Goal: Find contact information: Find contact information

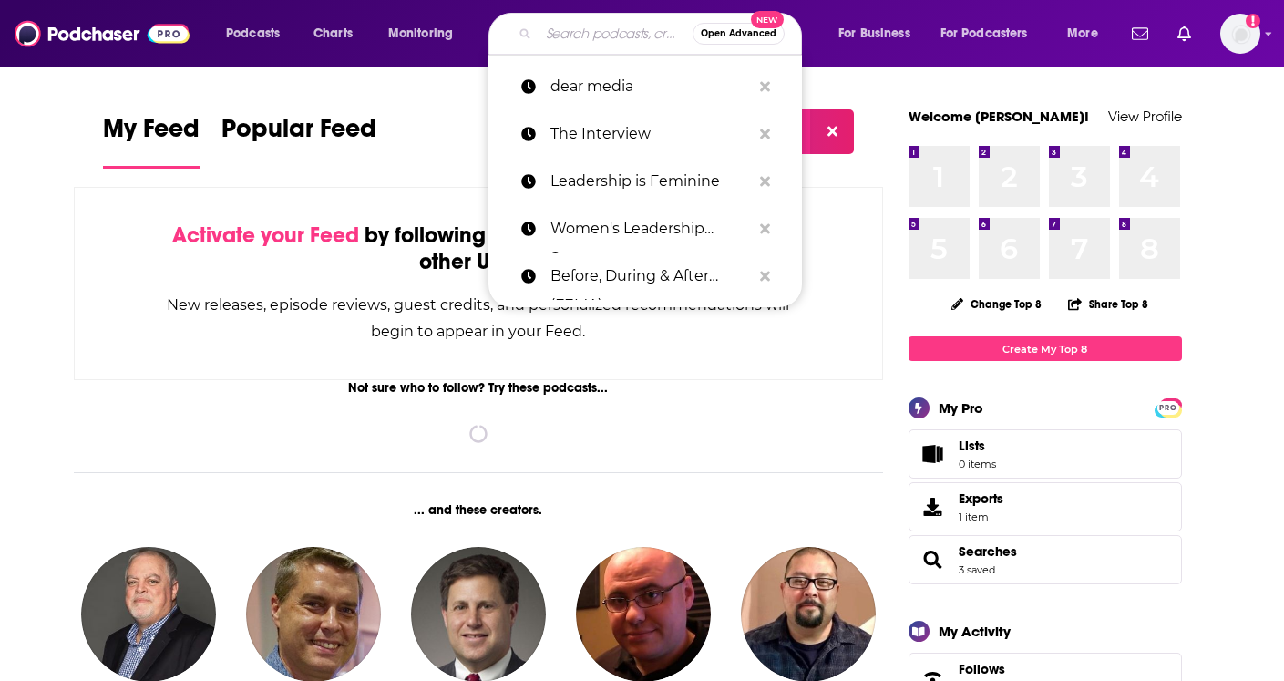
click at [591, 32] on input "Search podcasts, credits, & more..." at bounding box center [615, 33] width 154 height 29
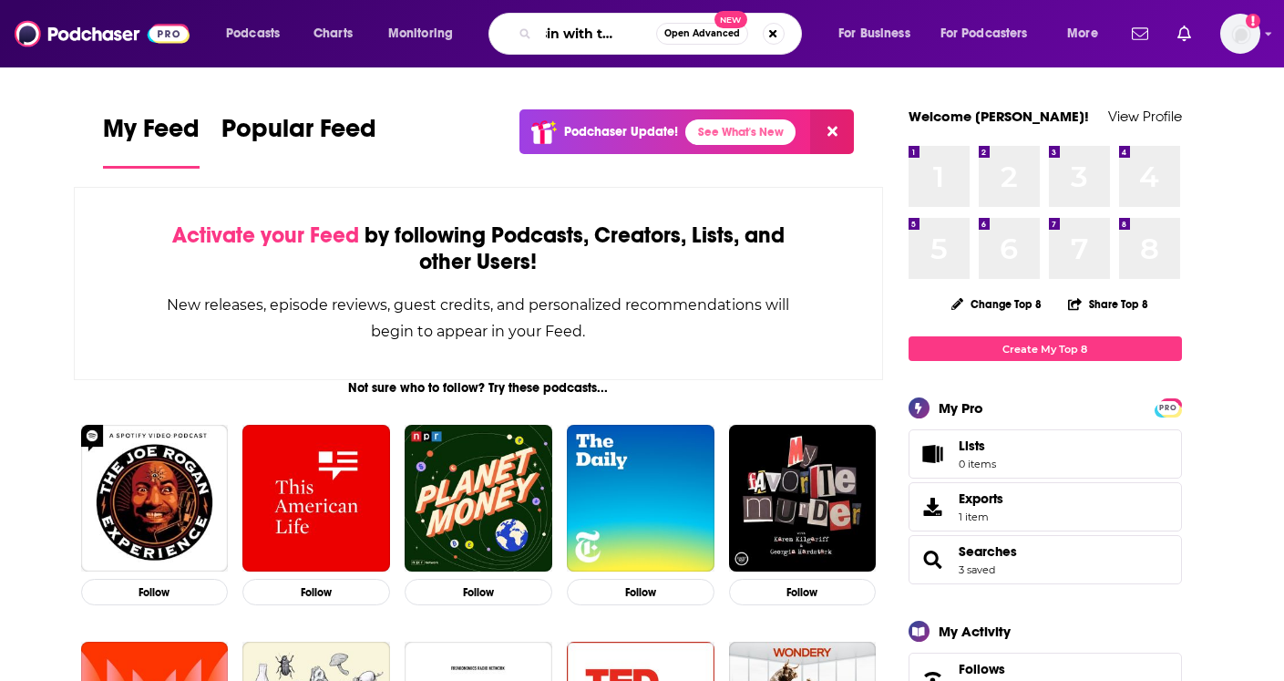
scroll to position [0, 37]
type input "bussin with the boys"
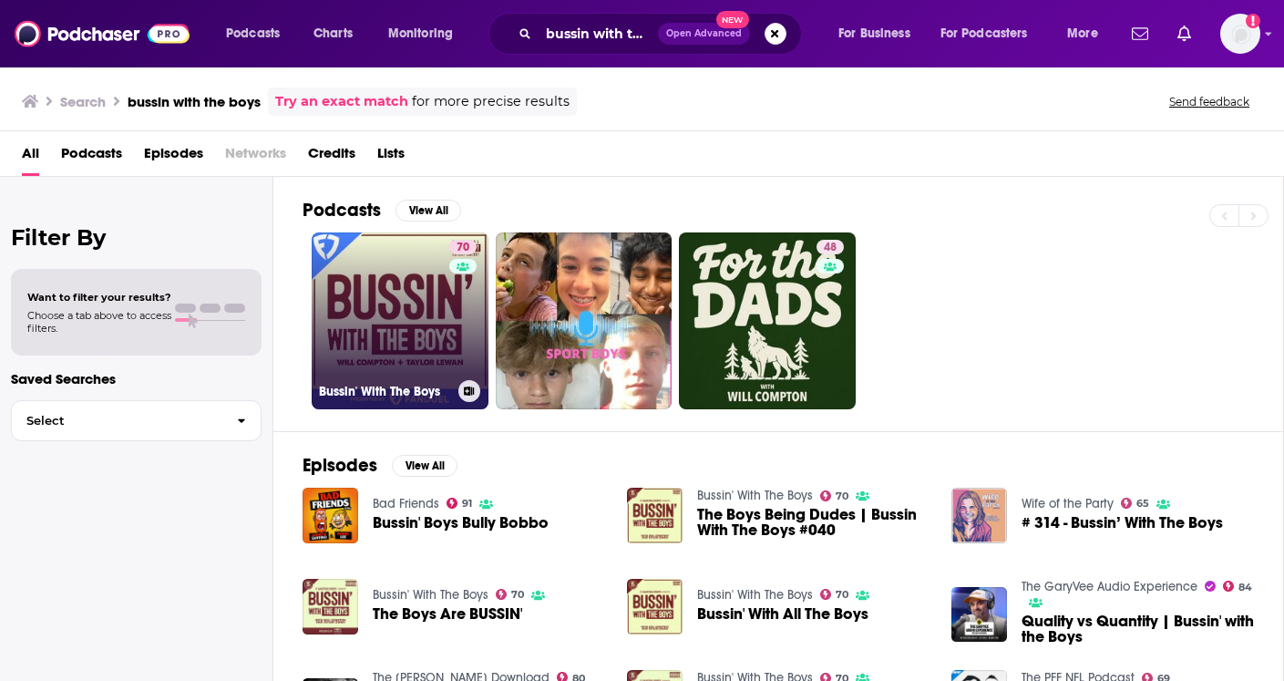
click at [360, 343] on link "70 Bussin' With The Boys" at bounding box center [400, 320] width 177 height 177
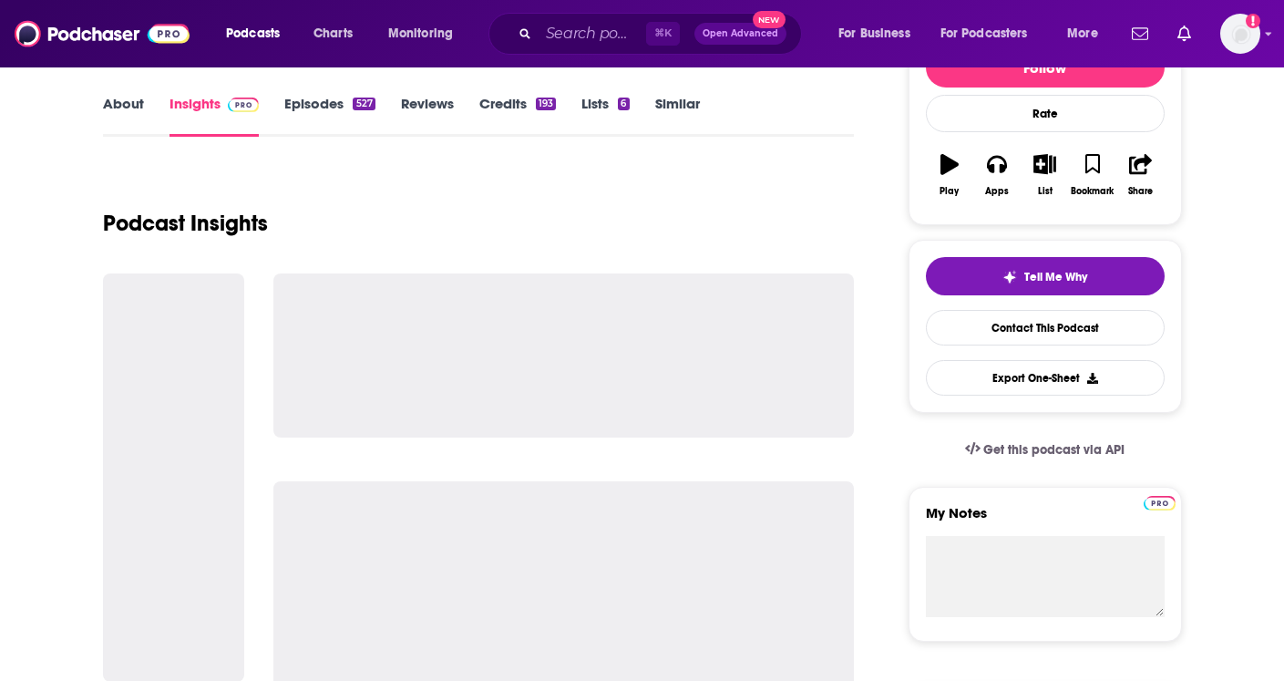
scroll to position [255, 0]
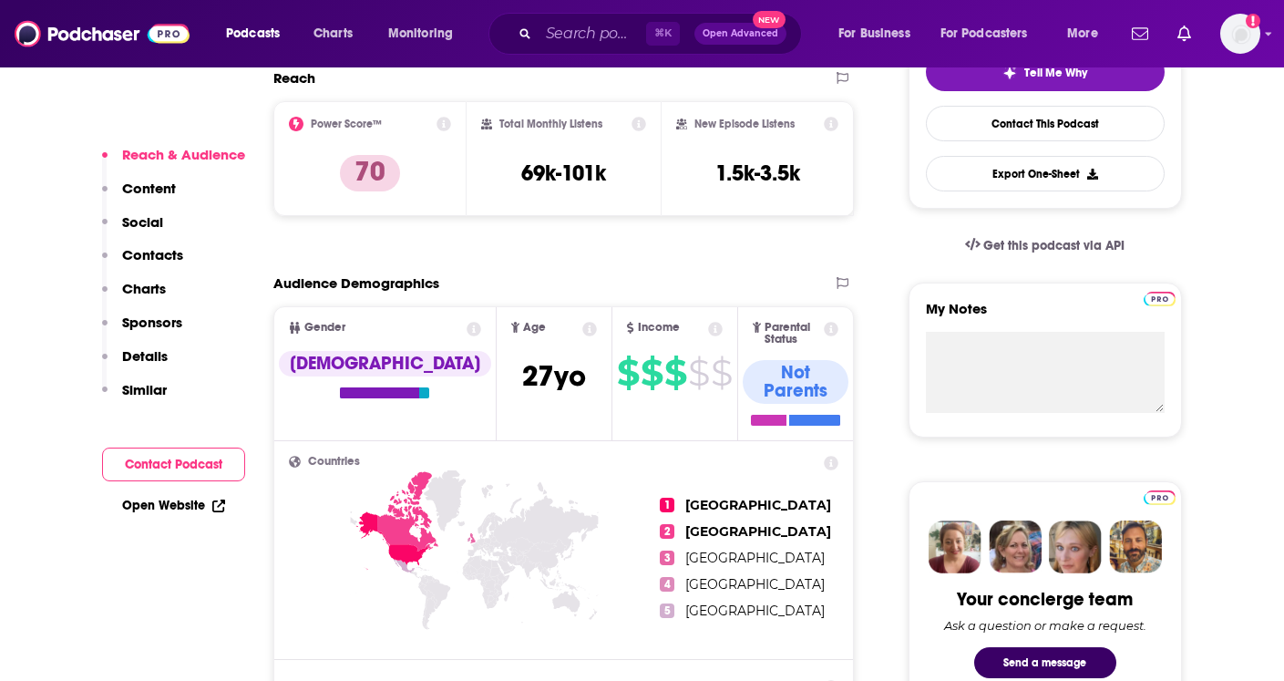
click at [147, 251] on p "Contacts" at bounding box center [152, 254] width 61 height 17
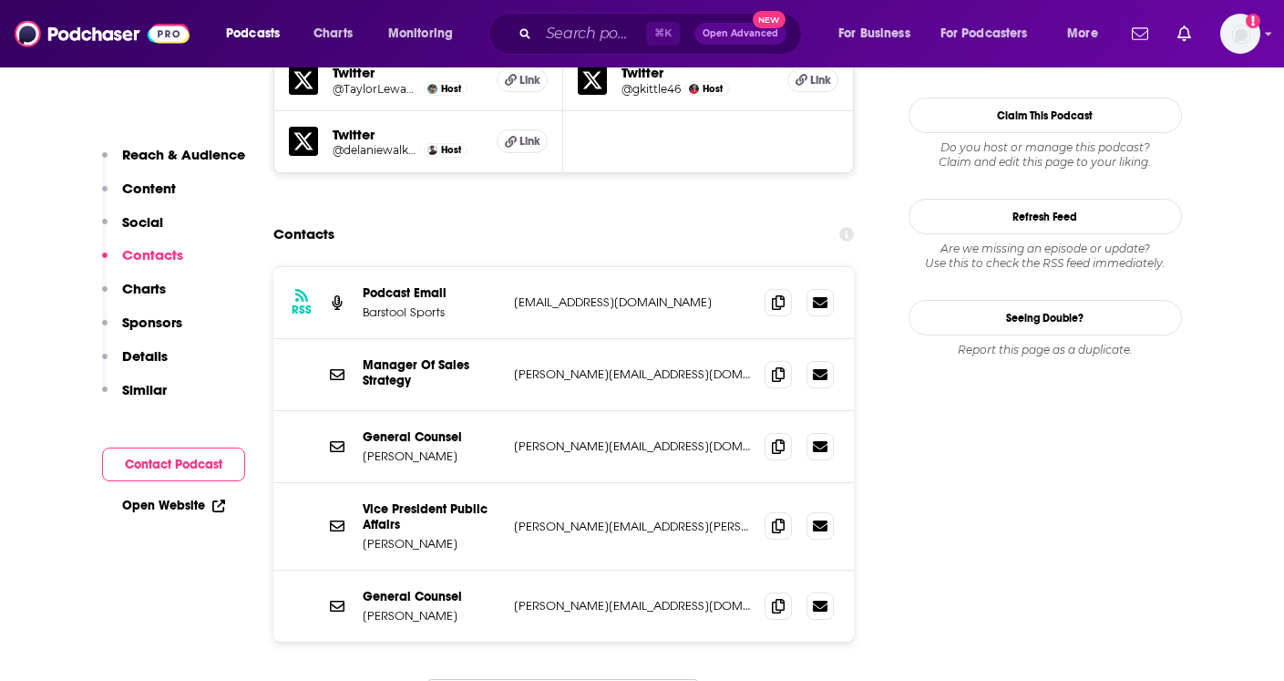
scroll to position [1872, 0]
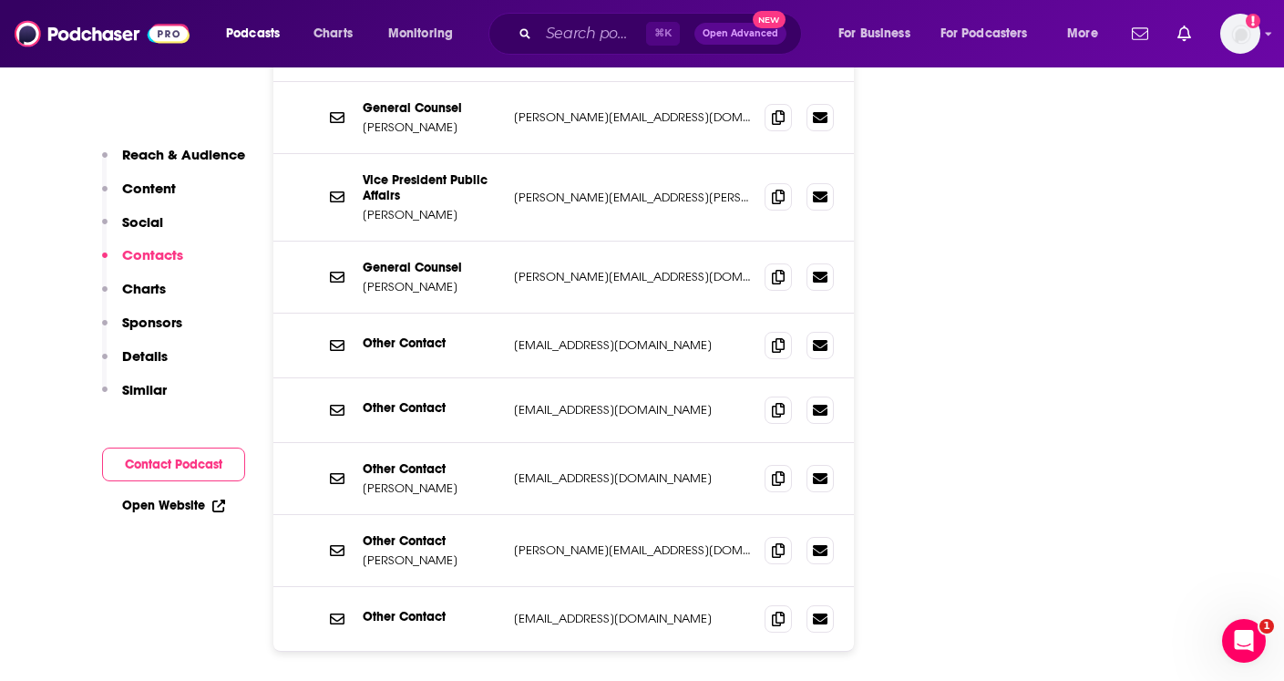
scroll to position [2209, 0]
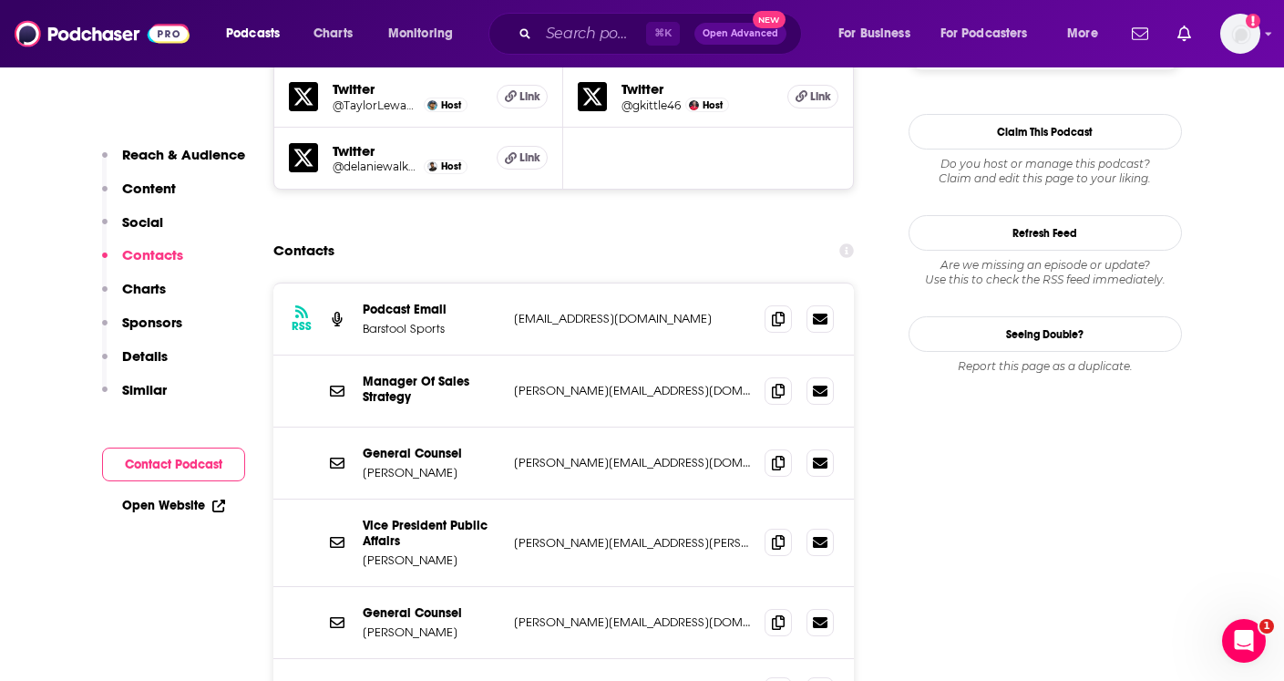
scroll to position [1854, 0]
click at [650, 282] on div "RSS Podcast Email Barstool Sports [EMAIL_ADDRESS][DOMAIN_NAME] [EMAIL_ADDRESS][…" at bounding box center [563, 318] width 581 height 72
click at [783, 310] on icon at bounding box center [778, 317] width 13 height 15
click at [773, 454] on icon at bounding box center [778, 461] width 13 height 15
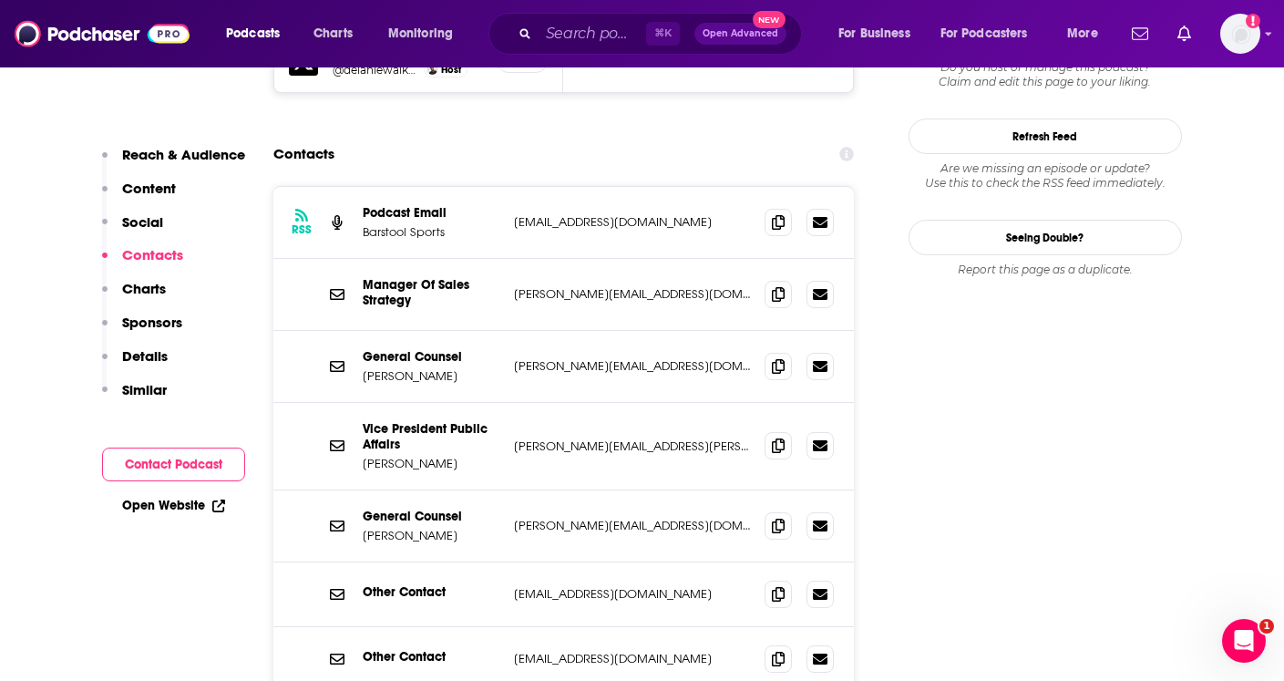
scroll to position [1956, 0]
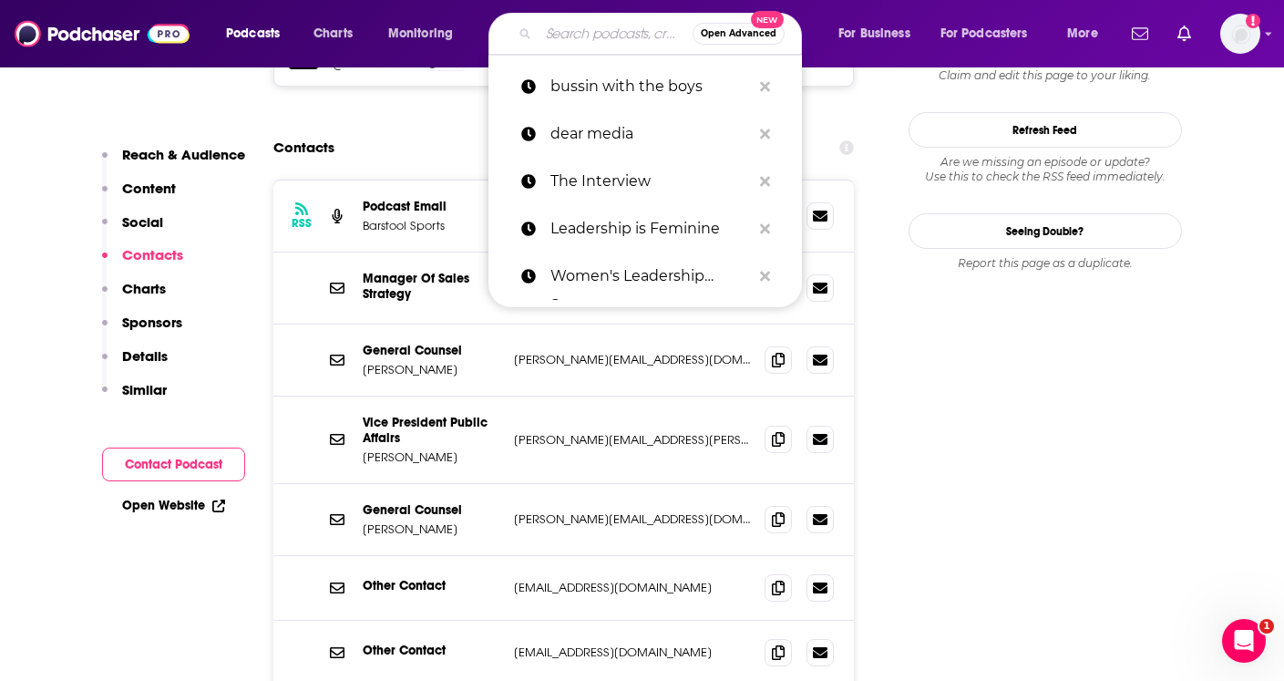
click at [564, 32] on input "Search podcasts, credits, & more..." at bounding box center [615, 33] width 154 height 29
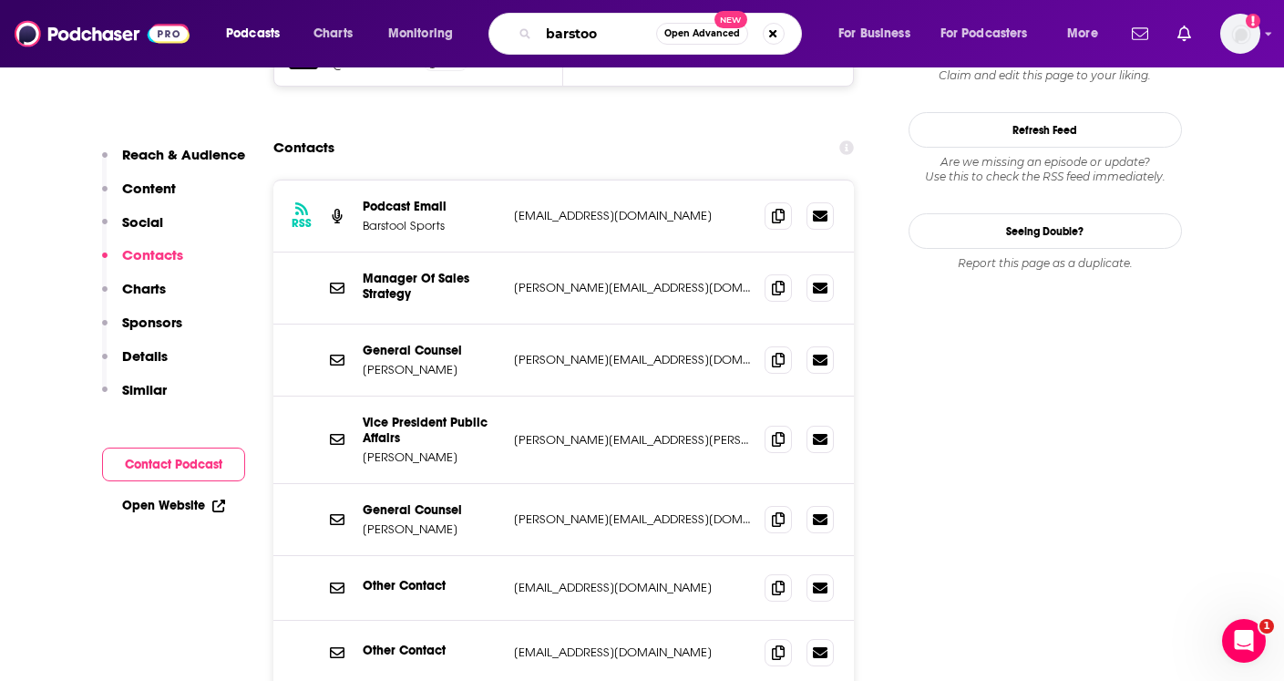
type input "barstool"
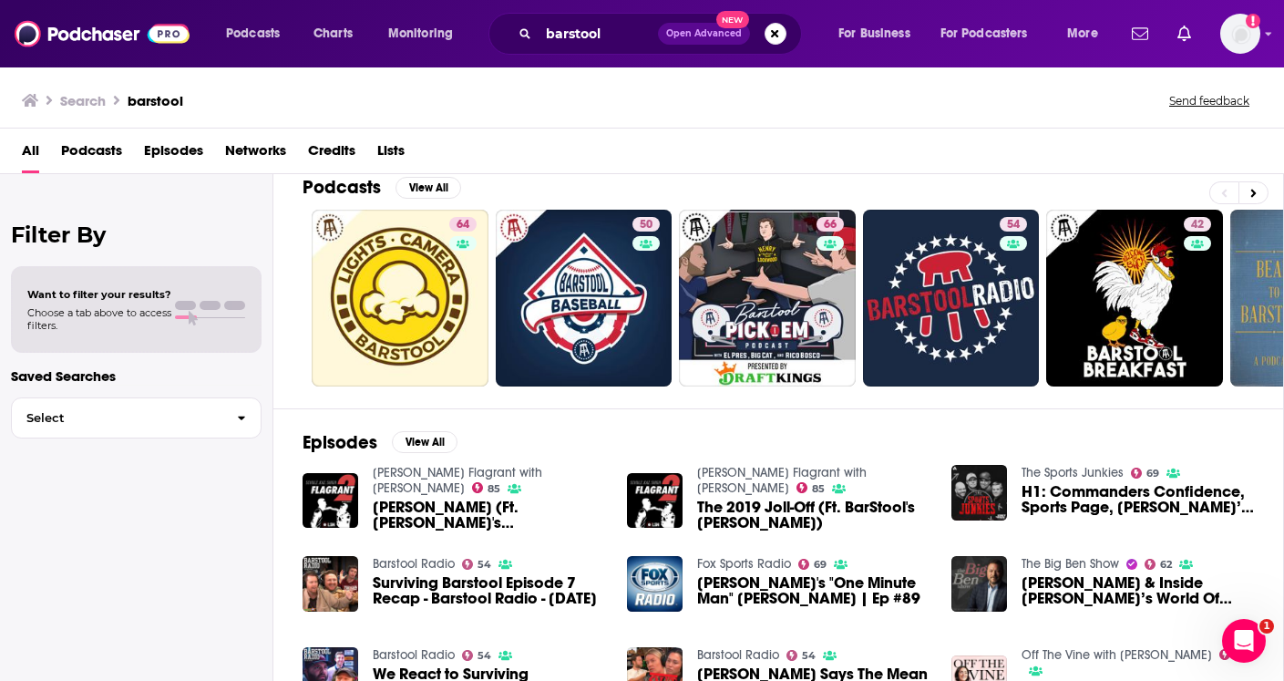
scroll to position [11, 0]
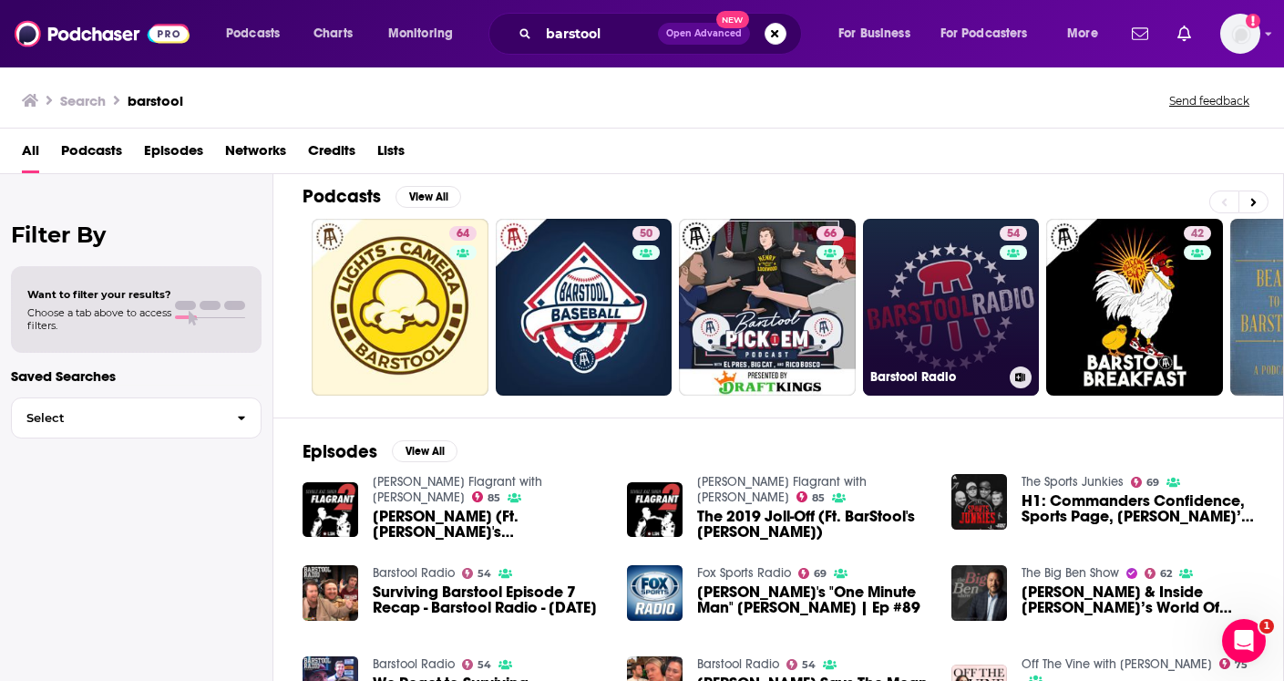
click at [923, 305] on link "54 Barstool Radio" at bounding box center [951, 307] width 177 height 177
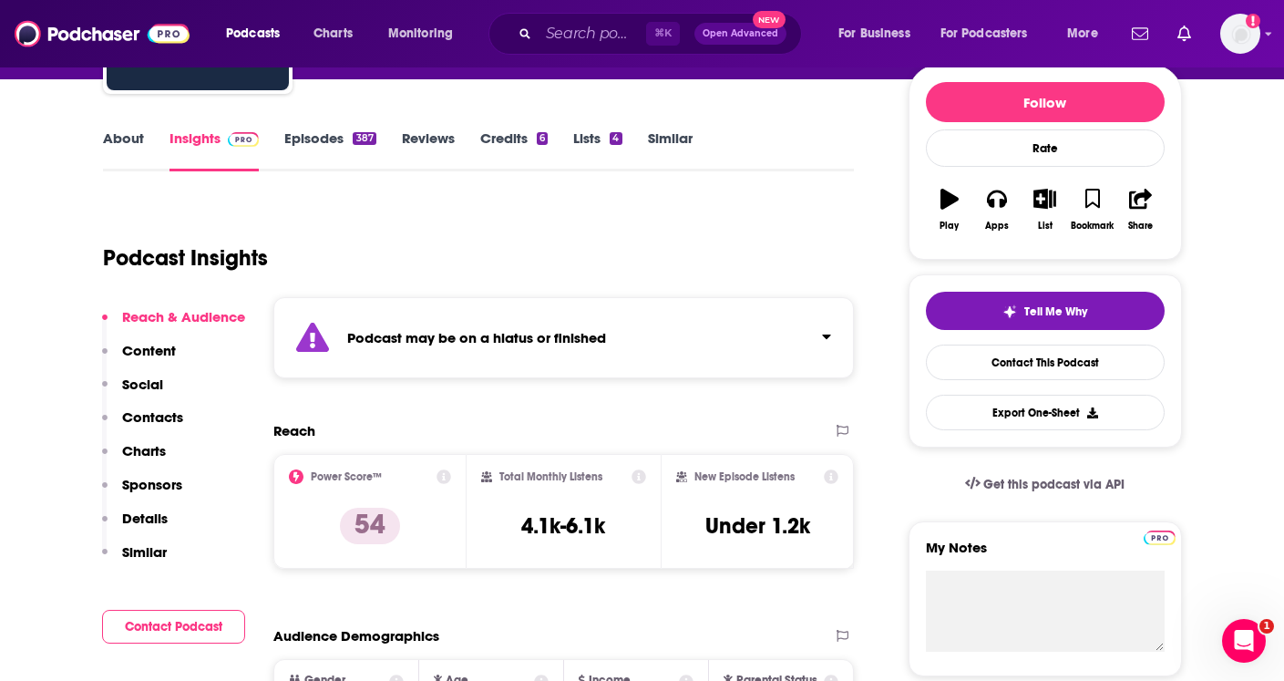
scroll to position [195, 0]
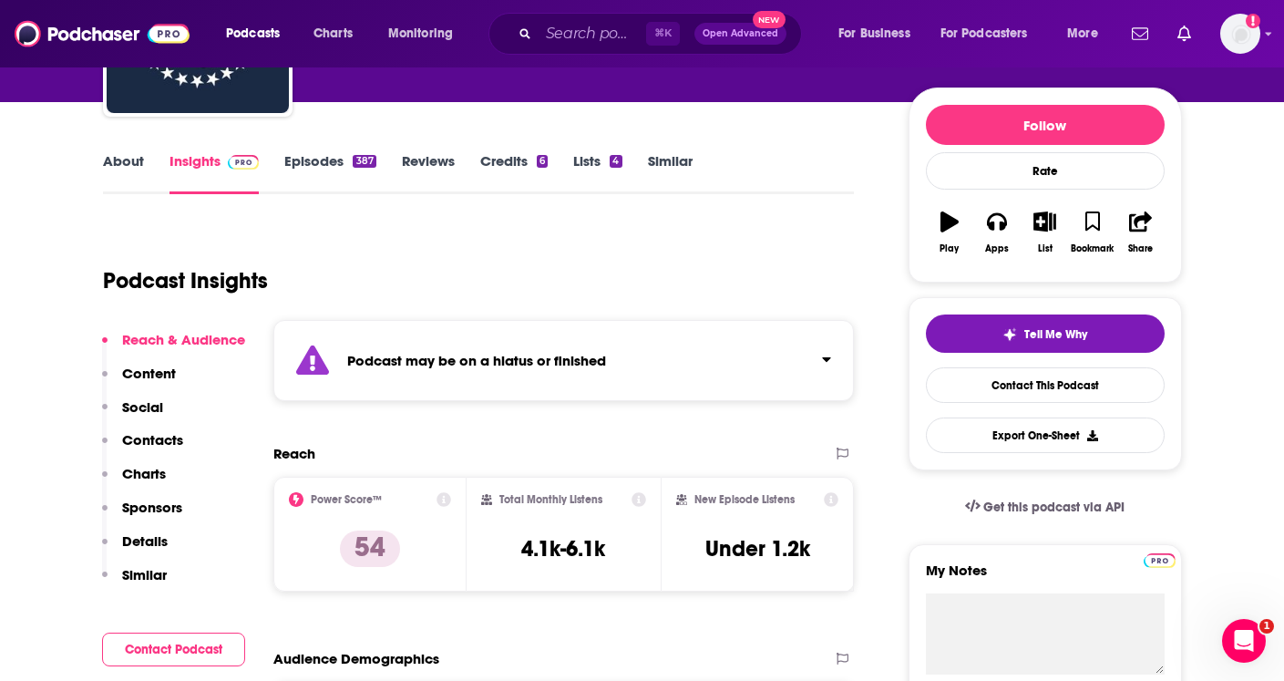
click at [166, 441] on p "Contacts" at bounding box center [152, 439] width 61 height 17
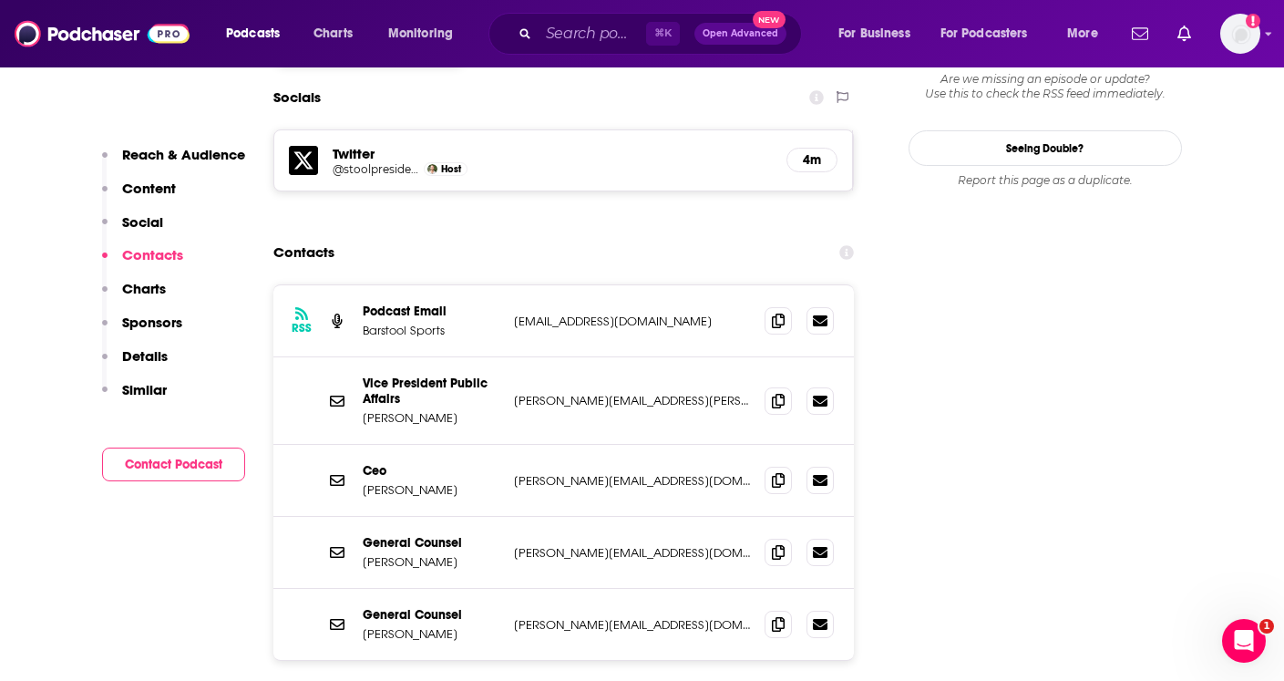
scroll to position [1744, 0]
